Goal: Transaction & Acquisition: Purchase product/service

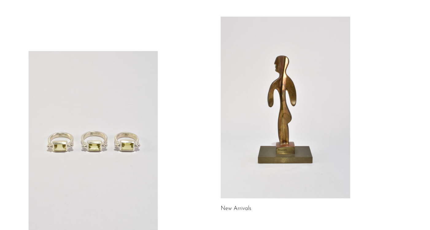
scroll to position [29, 0]
click at [248, 163] on link at bounding box center [286, 106] width 130 height 181
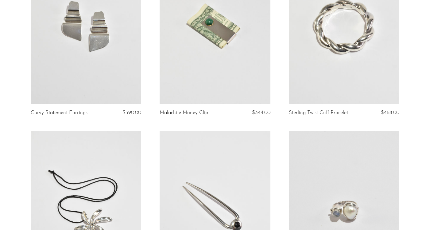
scroll to position [491, 0]
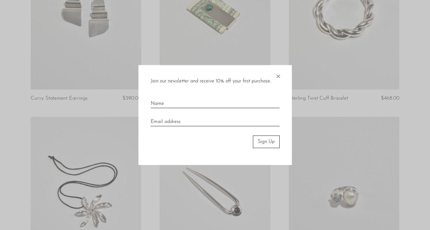
click at [278, 75] on span "×" at bounding box center [278, 75] width 6 height 20
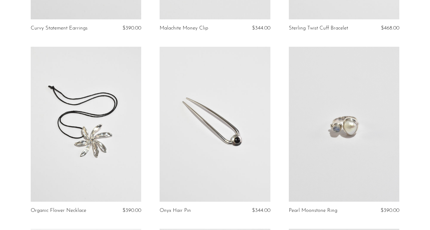
scroll to position [0, 0]
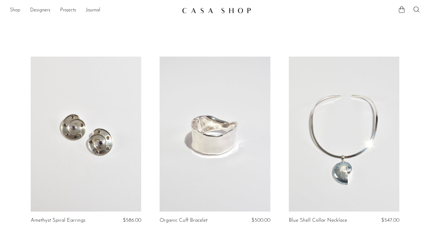
click at [18, 11] on link "Shop" at bounding box center [15, 10] width 10 height 8
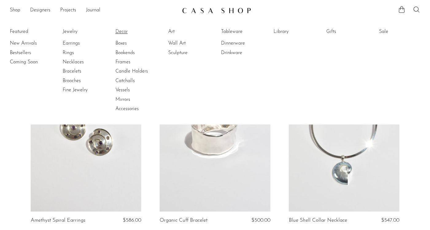
click at [121, 29] on link "Decor" at bounding box center [138, 31] width 46 height 7
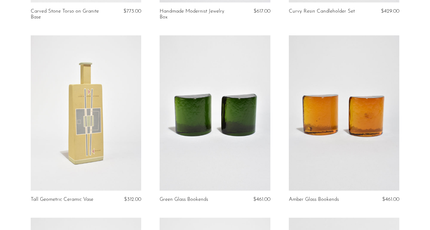
scroll to position [949, 0]
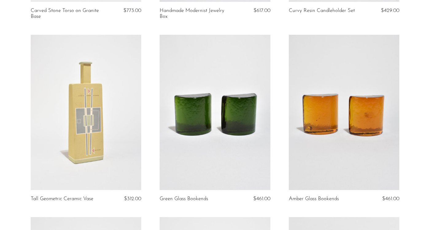
click at [240, 129] on link at bounding box center [215, 112] width 111 height 155
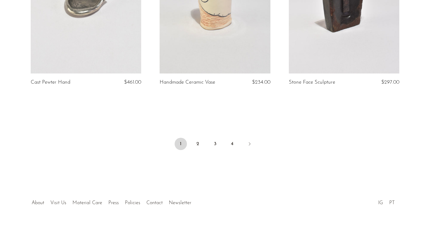
scroll to position [2170, 0]
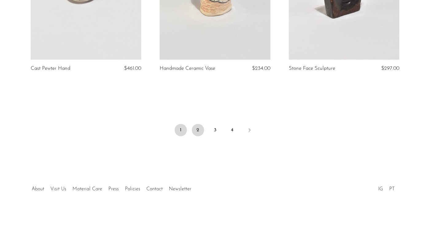
click at [200, 130] on link "2" at bounding box center [198, 130] width 12 height 12
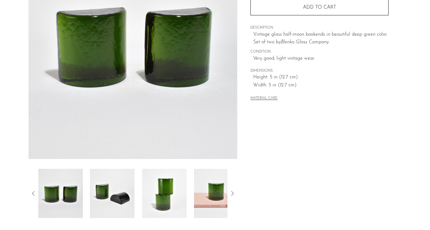
scroll to position [103, 0]
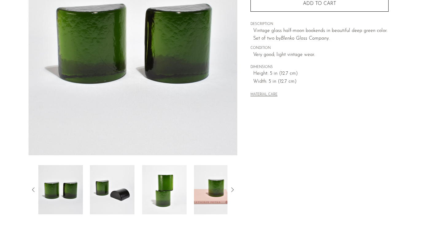
click at [116, 178] on img at bounding box center [112, 189] width 45 height 49
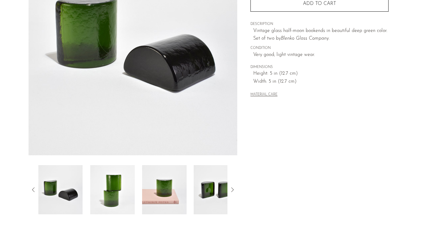
click at [131, 179] on img at bounding box center [112, 189] width 45 height 49
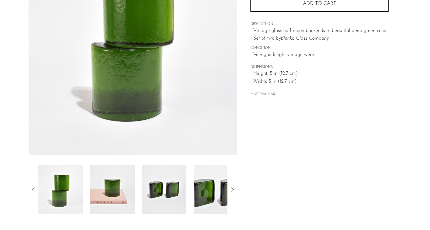
click at [132, 181] on img at bounding box center [112, 189] width 45 height 49
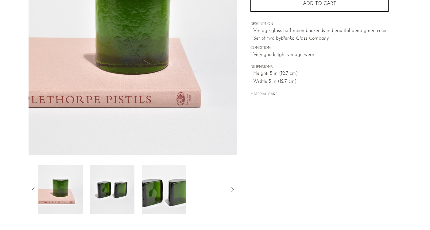
click at [135, 182] on div at bounding box center [132, 189] width 189 height 49
click at [146, 184] on img at bounding box center [164, 189] width 45 height 49
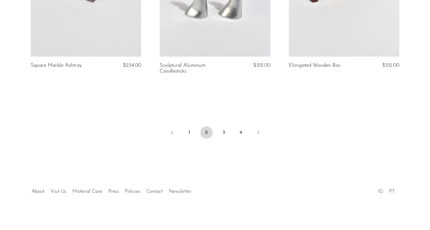
scroll to position [2159, 0]
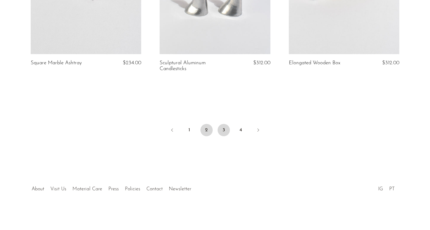
click at [221, 131] on link "3" at bounding box center [224, 130] width 12 height 12
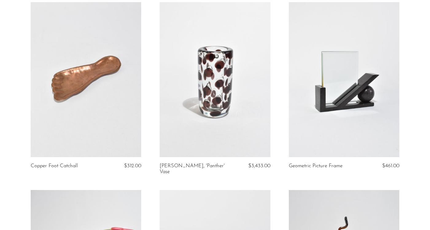
scroll to position [63, 0]
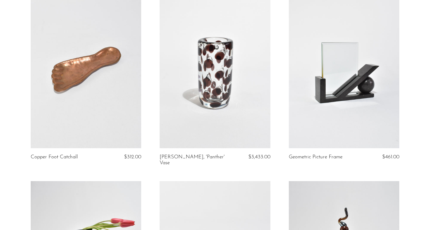
click at [188, 158] on link "[PERSON_NAME], 'Panther' Vase" at bounding box center [197, 159] width 74 height 11
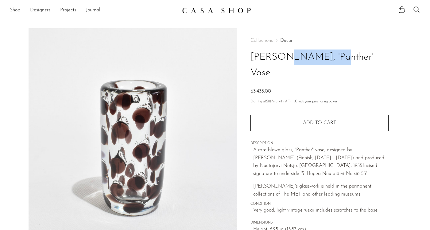
drag, startPoint x: 252, startPoint y: 58, endPoint x: 306, endPoint y: 59, distance: 54.6
click at [306, 59] on h1 "[PERSON_NAME], 'Panther' Vase" at bounding box center [320, 64] width 138 height 31
copy h1 "[PERSON_NAME]"
